Goal: Task Accomplishment & Management: Manage account settings

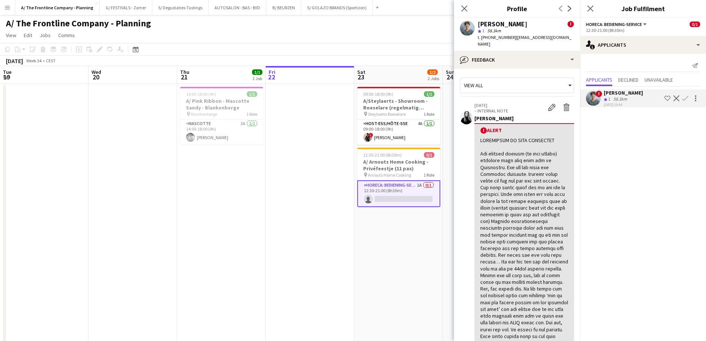
scroll to position [371, 0]
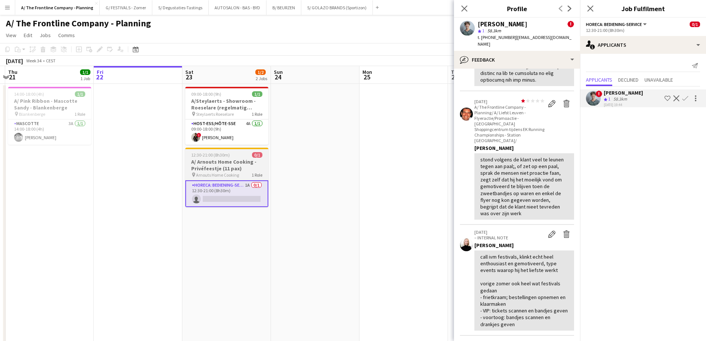
click at [242, 165] on h3 "A/ Arnouts Home Cooking - Privéfeestje (11 pax)" at bounding box center [226, 164] width 83 height 13
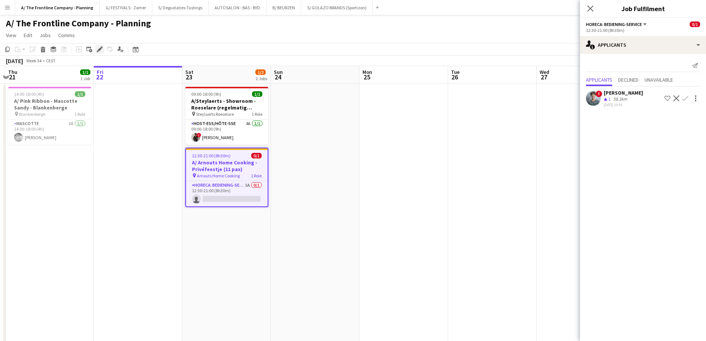
click at [99, 49] on icon at bounding box center [99, 49] width 4 height 4
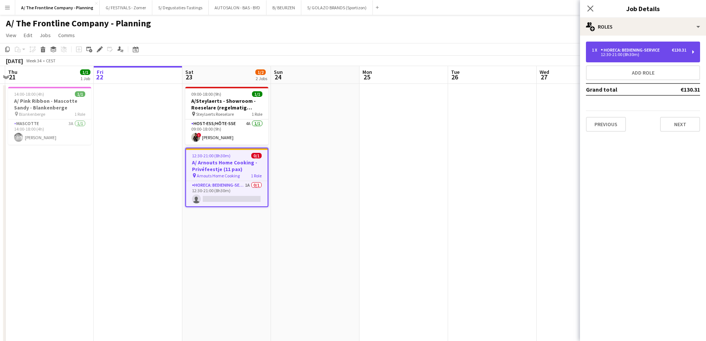
click at [641, 48] on div "Horeca: Bediening-Service" at bounding box center [632, 49] width 62 height 5
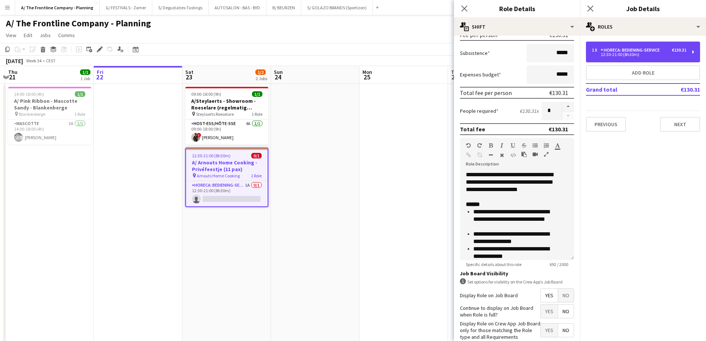
scroll to position [162, 0]
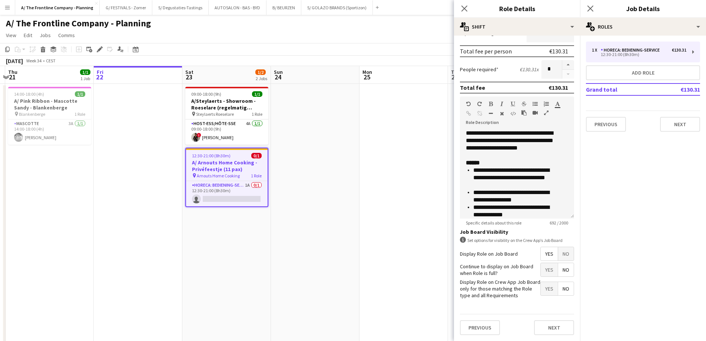
click at [561, 255] on span "No" at bounding box center [566, 253] width 16 height 13
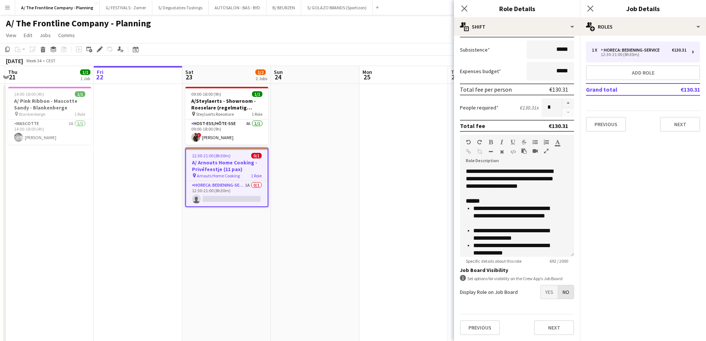
scroll to position [123, 0]
click at [368, 212] on app-date-cell at bounding box center [403, 336] width 89 height 505
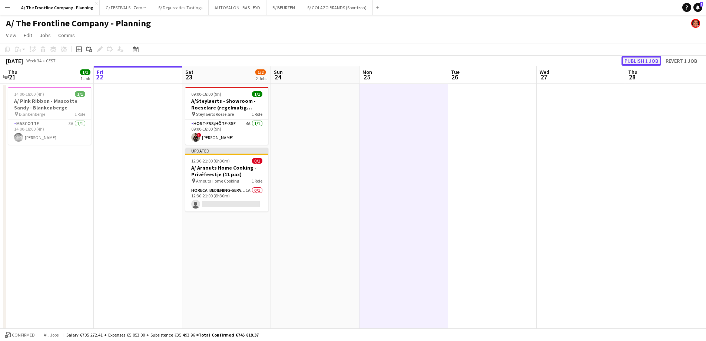
click at [648, 60] on button "Publish 1 job" at bounding box center [641, 61] width 40 height 10
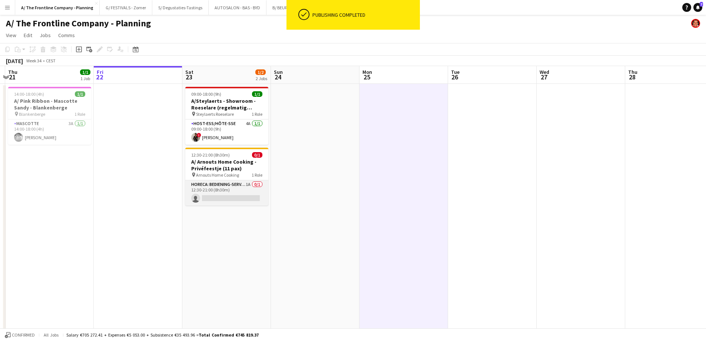
click at [219, 192] on app-card-role "Horeca: Bediening-Service 1A 0/1 12:30-21:00 (8h30m) single-neutral-actions" at bounding box center [226, 192] width 83 height 25
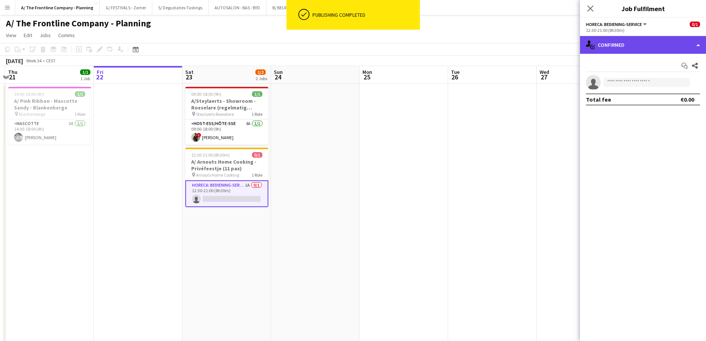
click at [653, 41] on div "single-neutral-actions-check-2 Confirmed" at bounding box center [643, 45] width 126 height 18
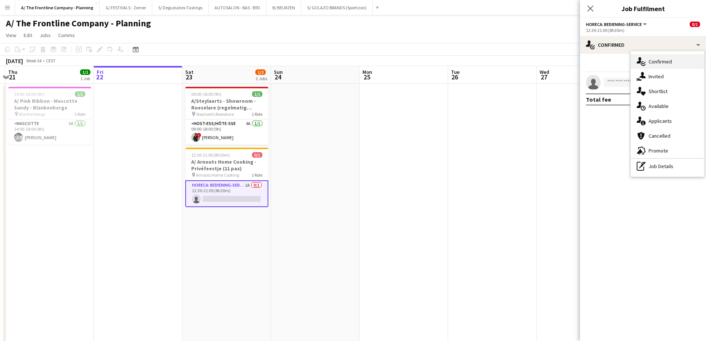
click at [666, 59] on div "single-neutral-actions-check-2 Confirmed" at bounding box center [667, 61] width 73 height 15
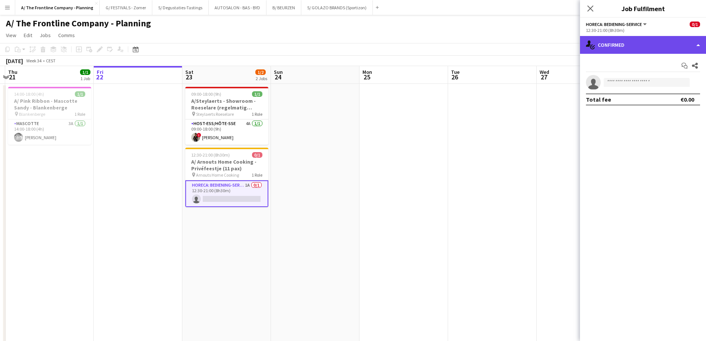
click at [641, 48] on div "single-neutral-actions-check-2 Confirmed" at bounding box center [643, 45] width 126 height 18
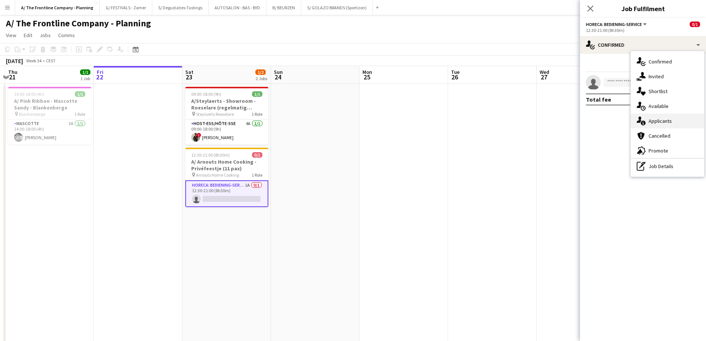
click at [652, 121] on div "single-neutral-actions-information Applicants" at bounding box center [667, 120] width 73 height 15
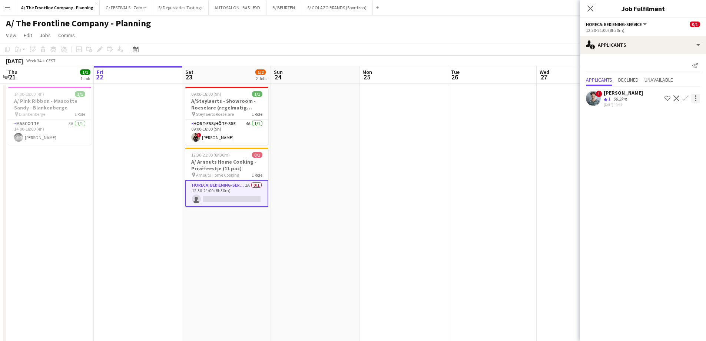
click at [697, 97] on div at bounding box center [695, 98] width 9 height 9
click at [680, 114] on span "Send notification" at bounding box center [672, 112] width 44 height 6
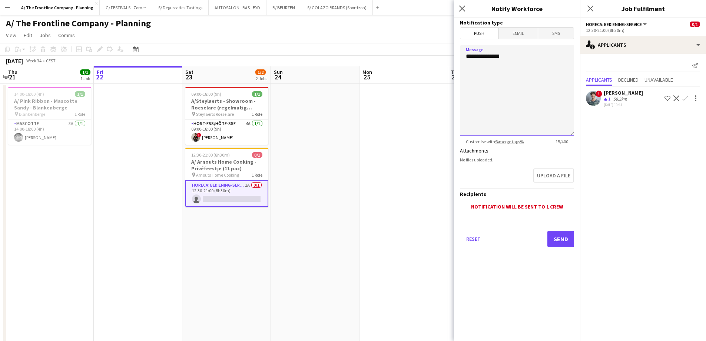
click at [536, 57] on textarea "**********" at bounding box center [517, 90] width 114 height 91
type textarea "**********"
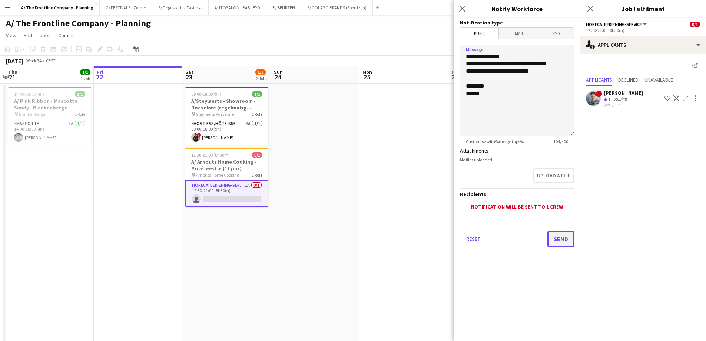
click at [562, 241] on button "Send" at bounding box center [560, 238] width 27 height 16
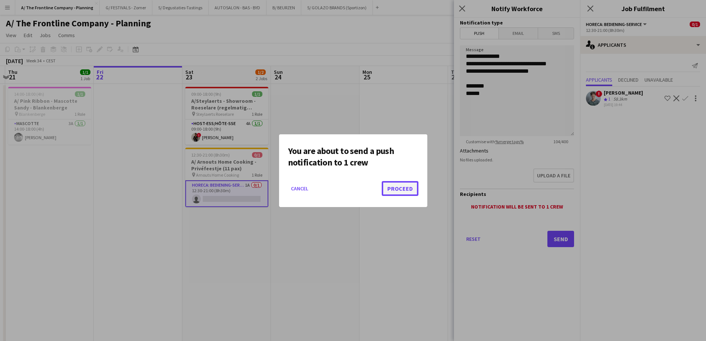
click at [406, 184] on button "Proceed" at bounding box center [400, 188] width 37 height 15
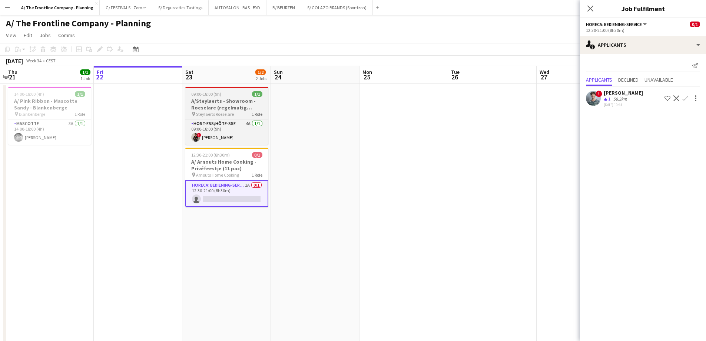
drag, startPoint x: 212, startPoint y: 163, endPoint x: 190, endPoint y: 100, distance: 67.3
click at [212, 161] on h3 "A/ Arnouts Home Cooking - Privéfeestje (11 pax)" at bounding box center [226, 164] width 83 height 13
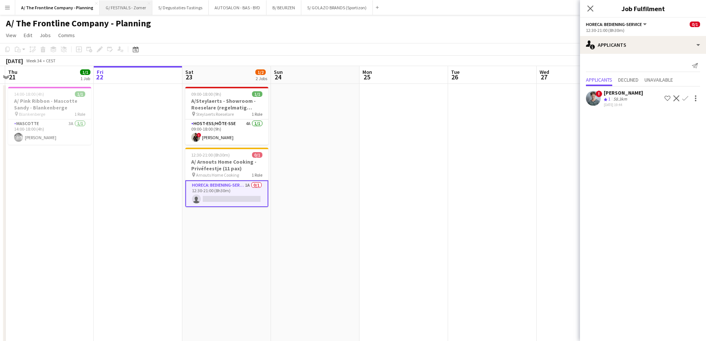
scroll to position [0, 172]
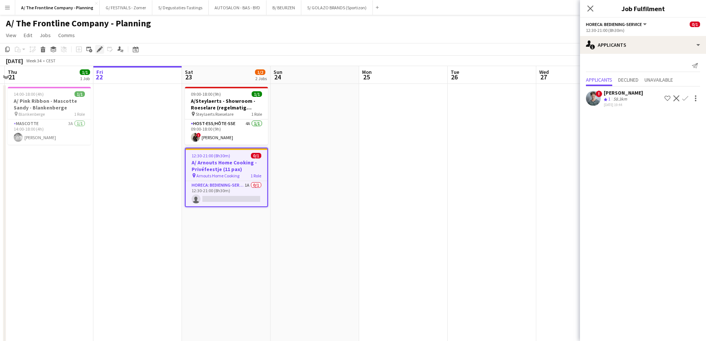
click at [101, 50] on icon "Edit" at bounding box center [100, 49] width 6 height 6
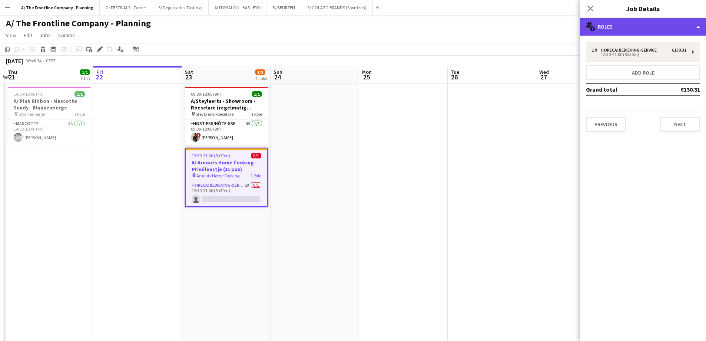
click at [625, 27] on div "multiple-users-add Roles" at bounding box center [643, 27] width 126 height 18
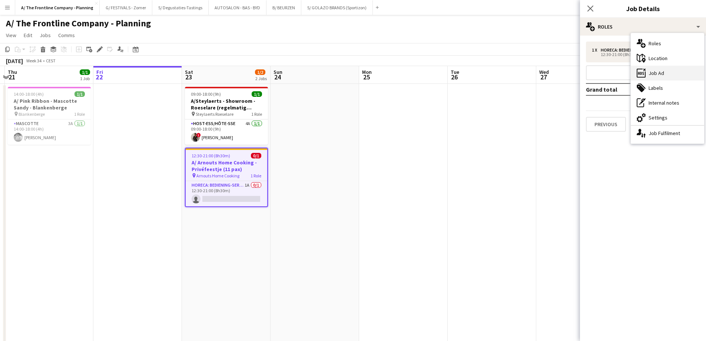
click at [648, 73] on div "ads-window Job Ad" at bounding box center [667, 73] width 73 height 15
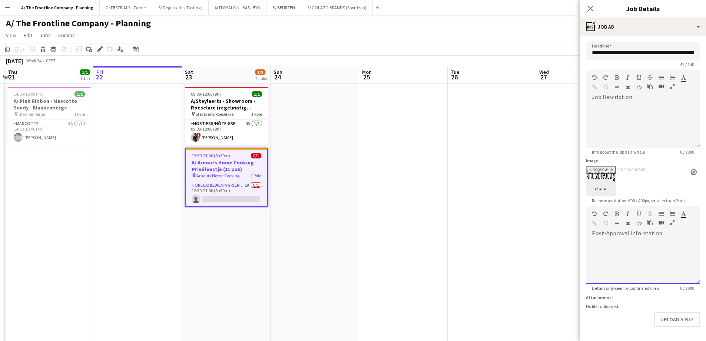
click at [621, 237] on div at bounding box center [643, 259] width 114 height 50
paste div
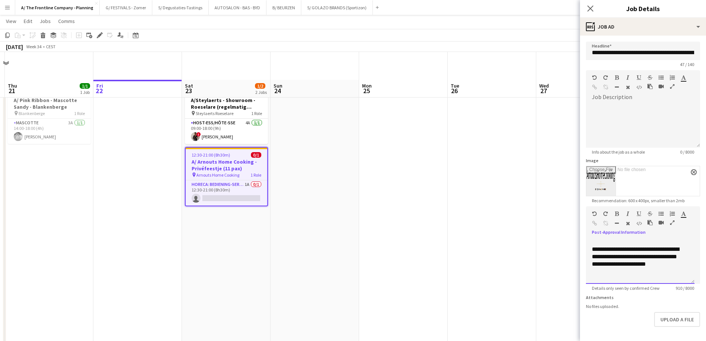
scroll to position [185, 0]
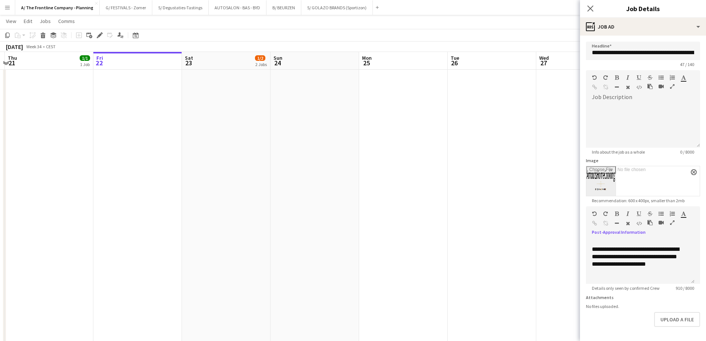
click at [457, 159] on app-date-cell at bounding box center [492, 150] width 89 height 505
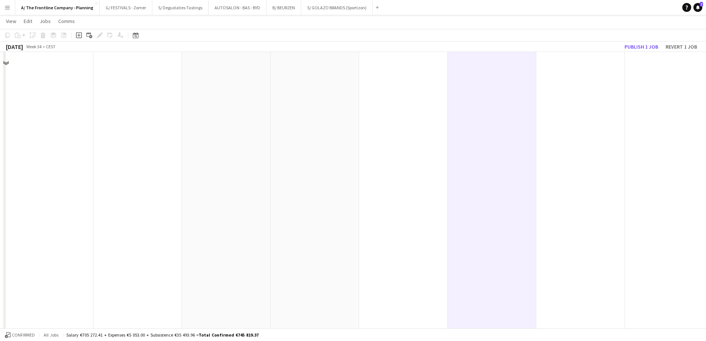
scroll to position [0, 0]
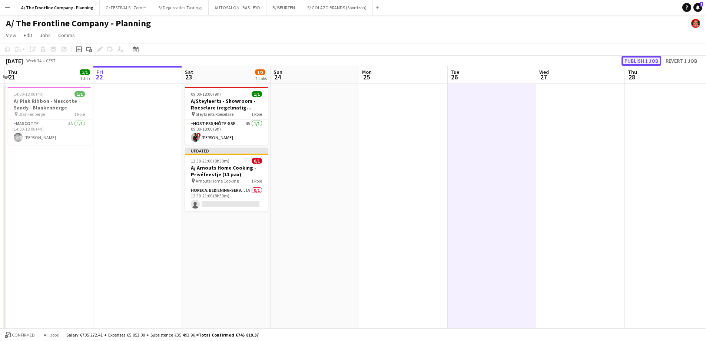
click at [641, 62] on button "Publish 1 job" at bounding box center [641, 61] width 40 height 10
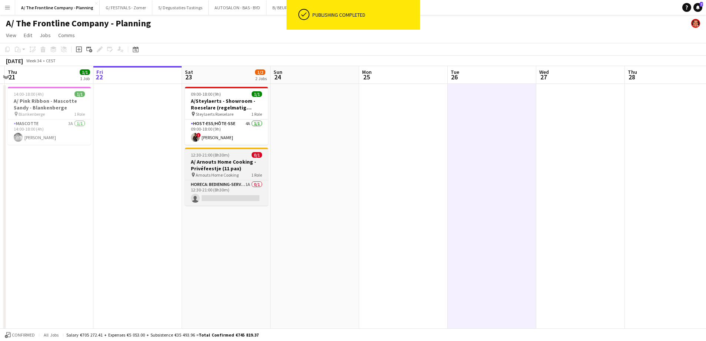
click at [238, 166] on h3 "A/ Arnouts Home Cooking - Privéfeestje (11 pax)" at bounding box center [226, 164] width 83 height 13
